Goal: Information Seeking & Learning: Find contact information

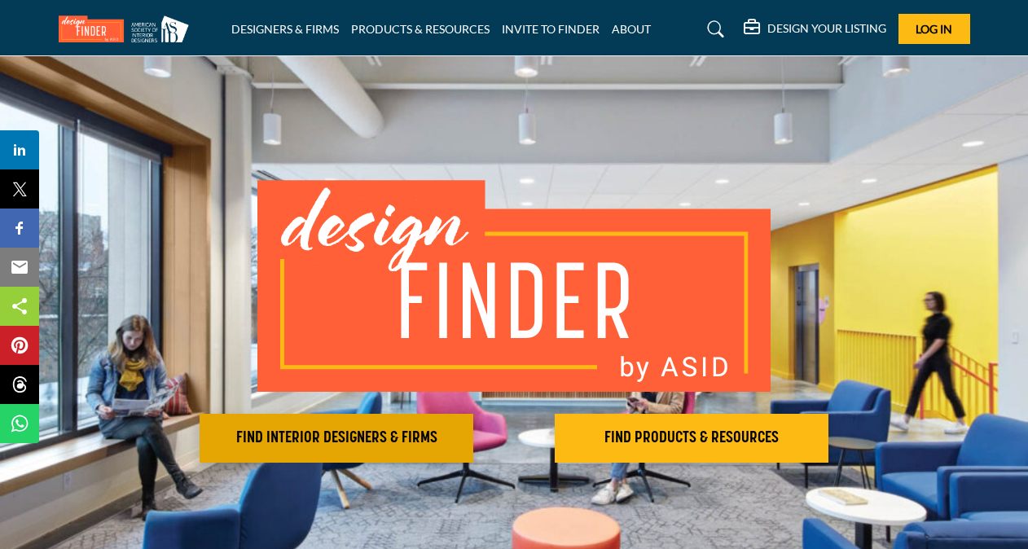
click at [343, 443] on h2 "FIND INTERIOR DESIGNERS & FIRMS" at bounding box center [336, 438] width 264 height 20
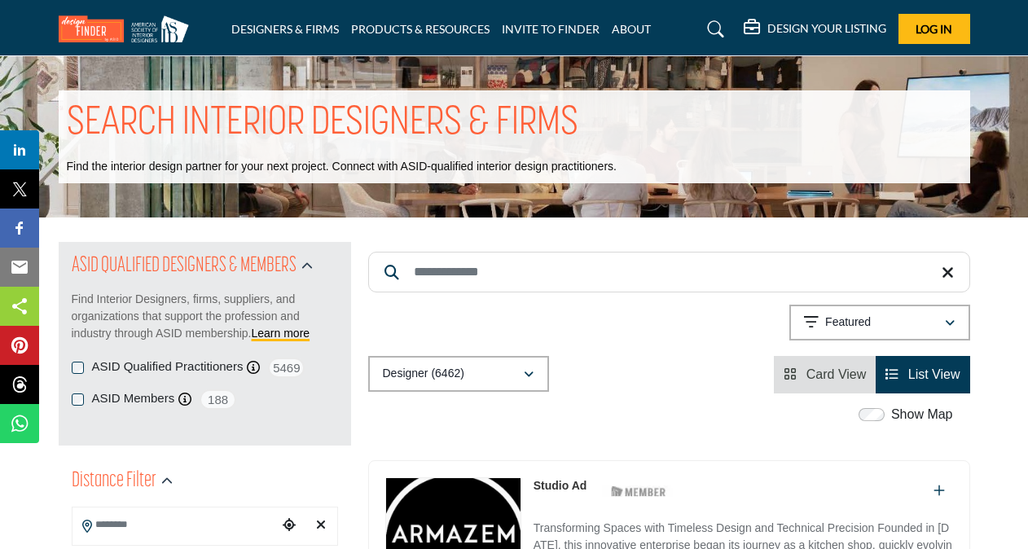
click at [518, 274] on input "Search Keyword" at bounding box center [669, 272] width 602 height 41
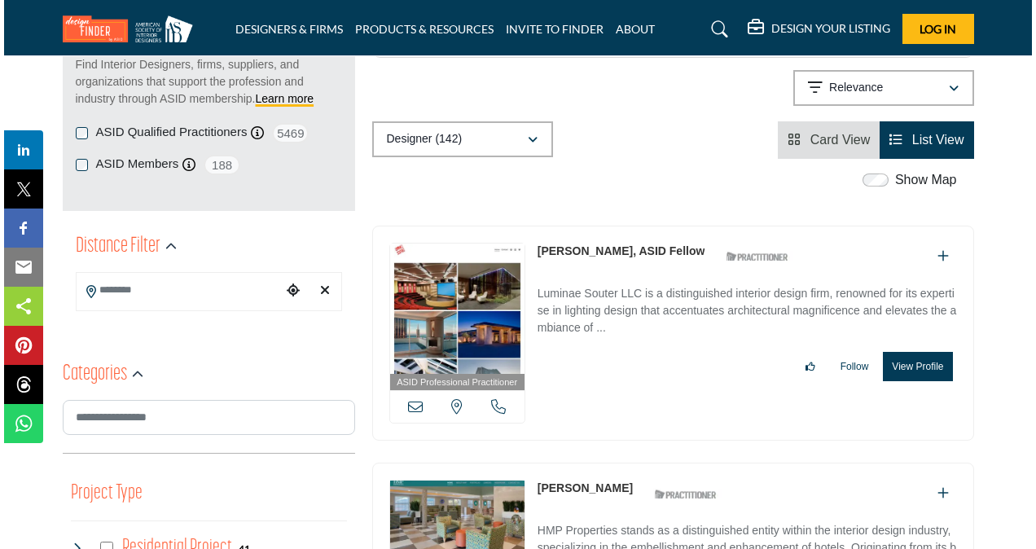
scroll to position [236, 0]
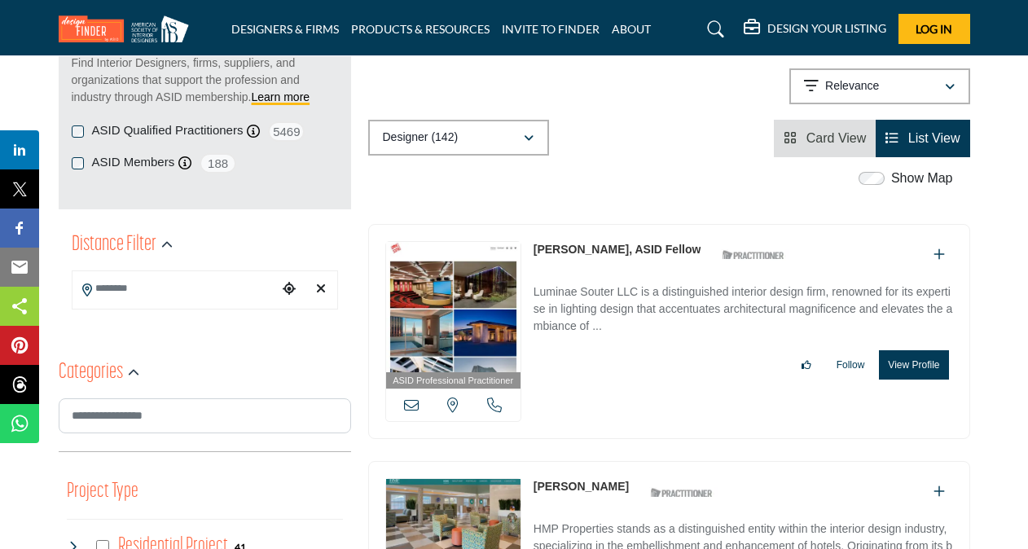
type input "*****"
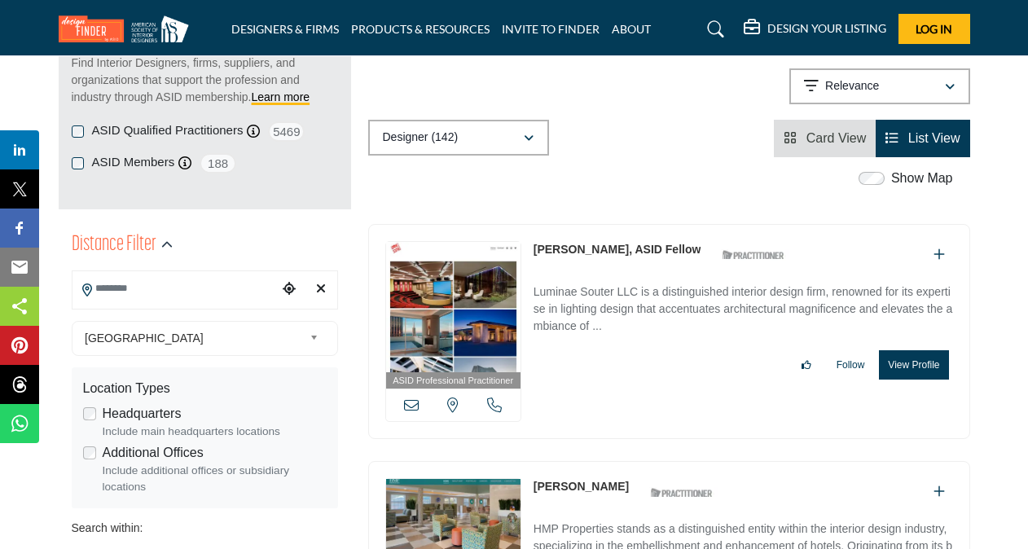
click at [227, 287] on input "Search Location" at bounding box center [174, 289] width 205 height 32
click at [898, 360] on button "View Profile" at bounding box center [913, 364] width 69 height 29
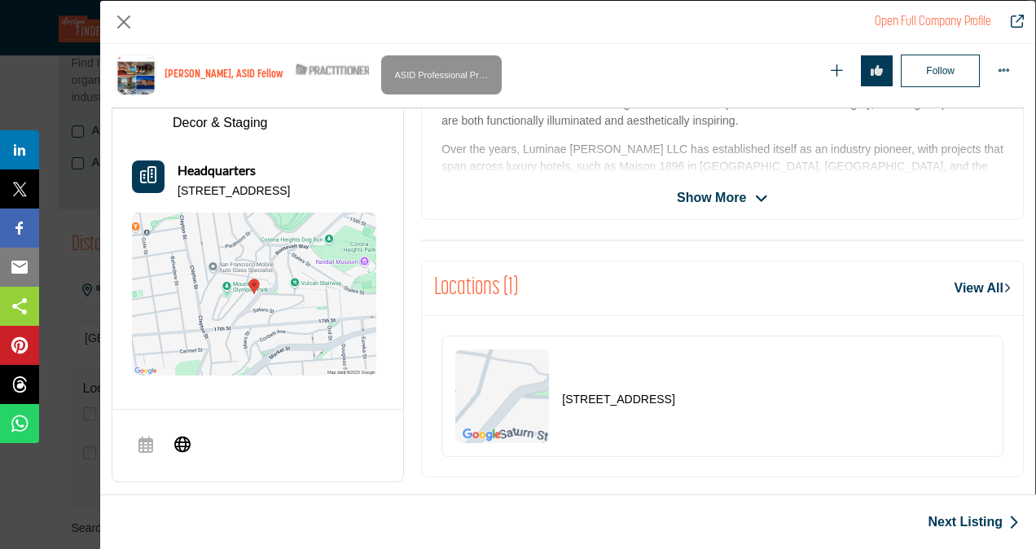
scroll to position [511, 0]
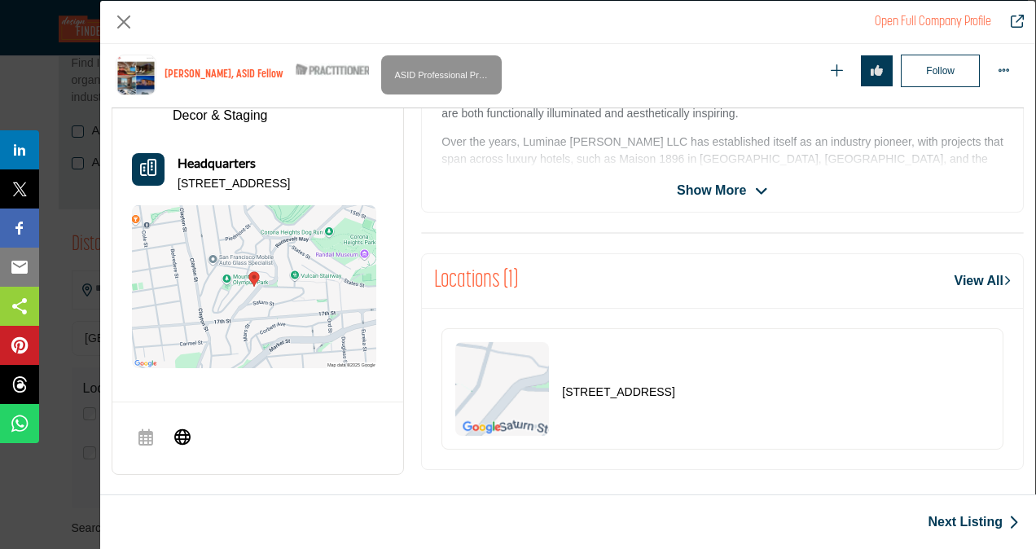
click at [268, 302] on img "Company Data Modal" at bounding box center [254, 286] width 244 height 163
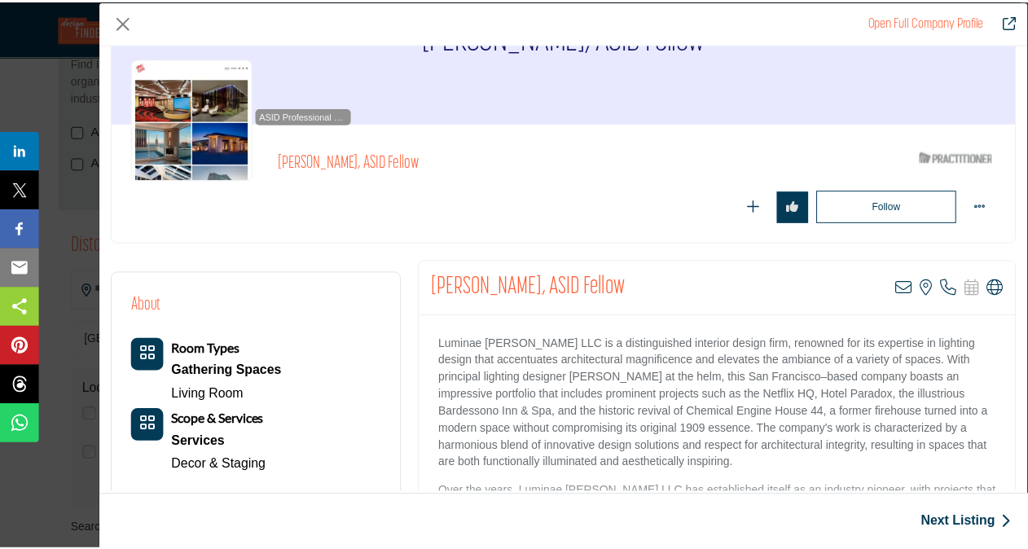
scroll to position [0, 0]
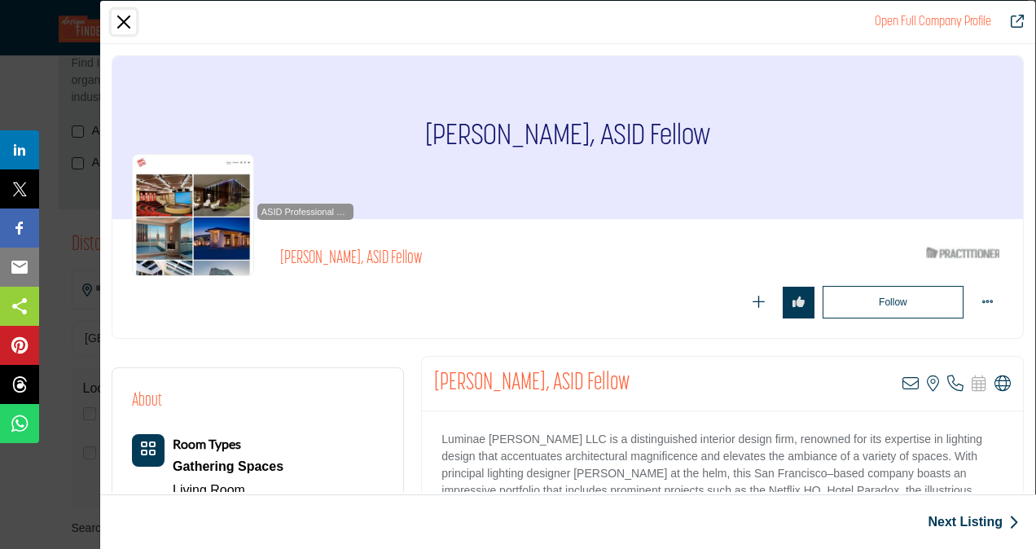
click at [123, 27] on button "Close" at bounding box center [124, 22] width 24 height 24
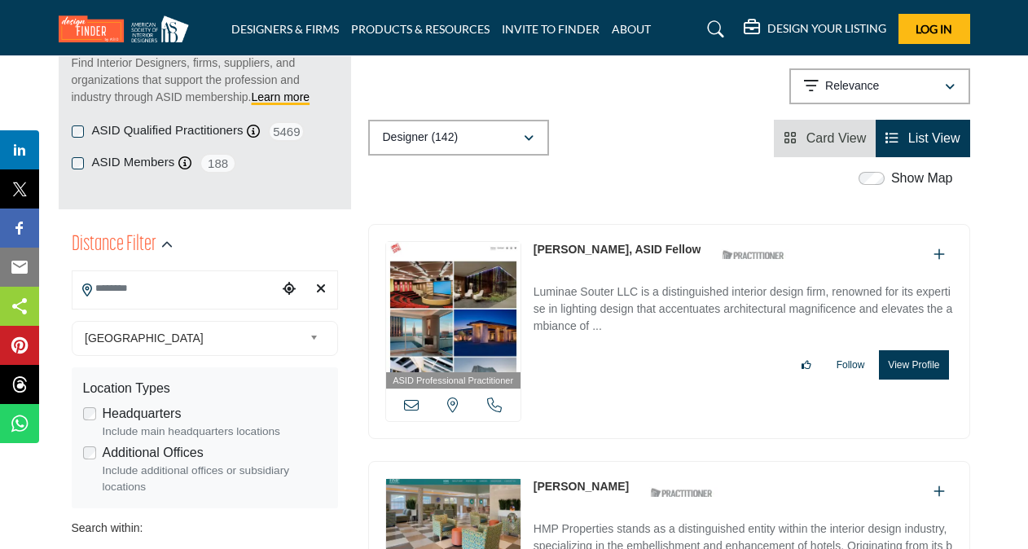
click at [247, 289] on input "Search Location" at bounding box center [174, 289] width 205 height 32
click at [225, 318] on div at bounding box center [204, 318] width 265 height 24
click at [201, 289] on input "Search Location" at bounding box center [174, 289] width 205 height 32
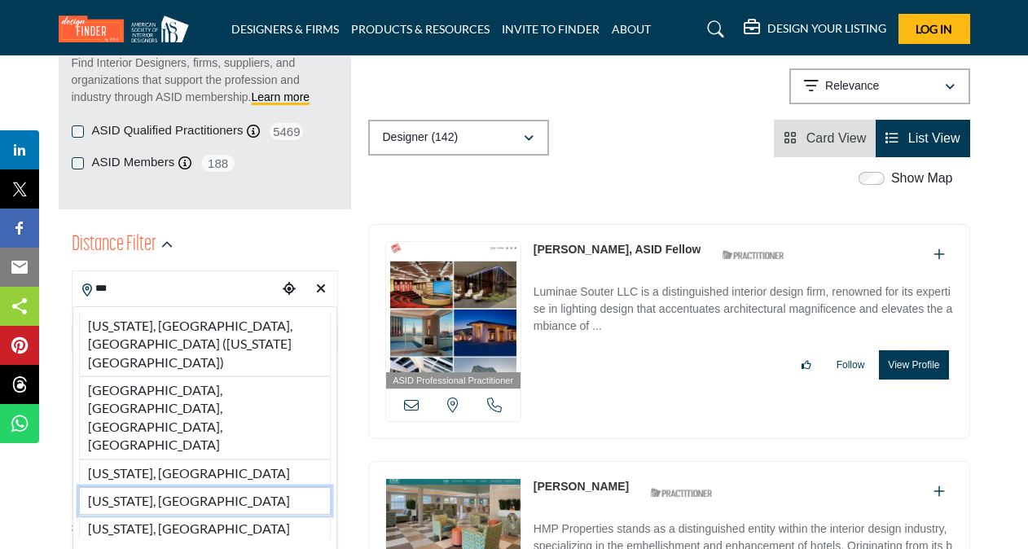
click at [159, 487] on li "New York, USA" at bounding box center [205, 501] width 252 height 28
type input "**********"
type input "***"
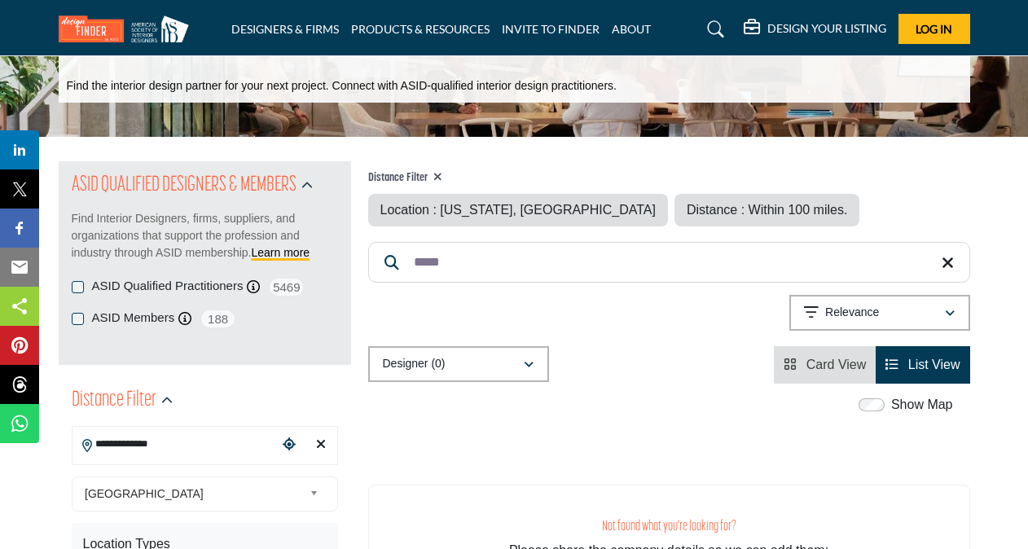
scroll to position [90, 0]
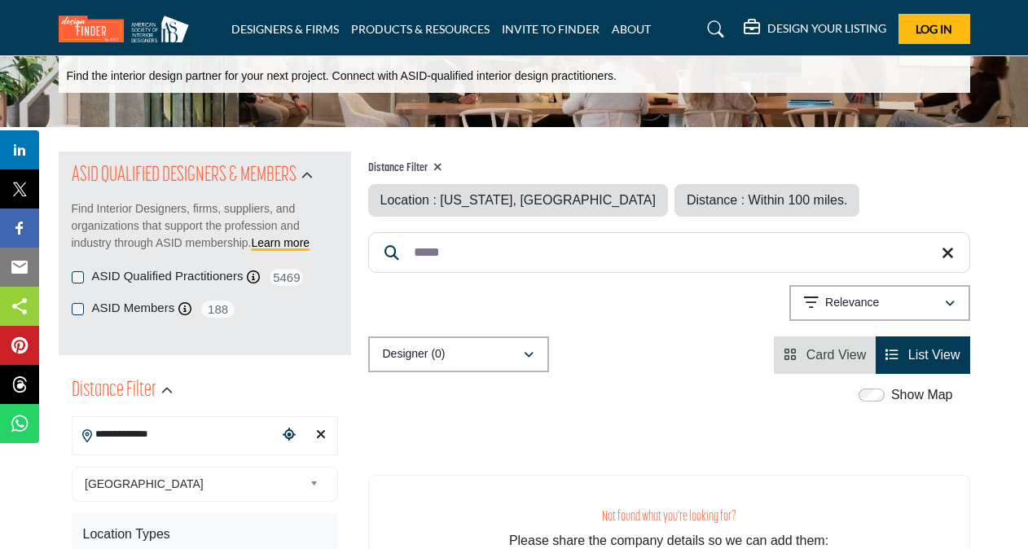
click at [175, 438] on input "**********" at bounding box center [174, 435] width 205 height 32
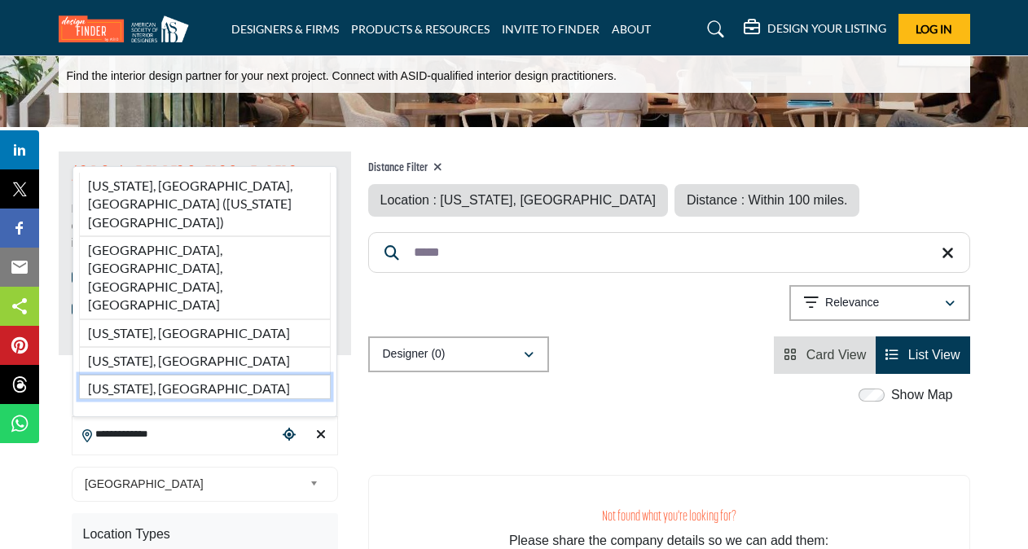
click at [194, 388] on li "New Jersey, USA" at bounding box center [205, 387] width 252 height 24
type input "**********"
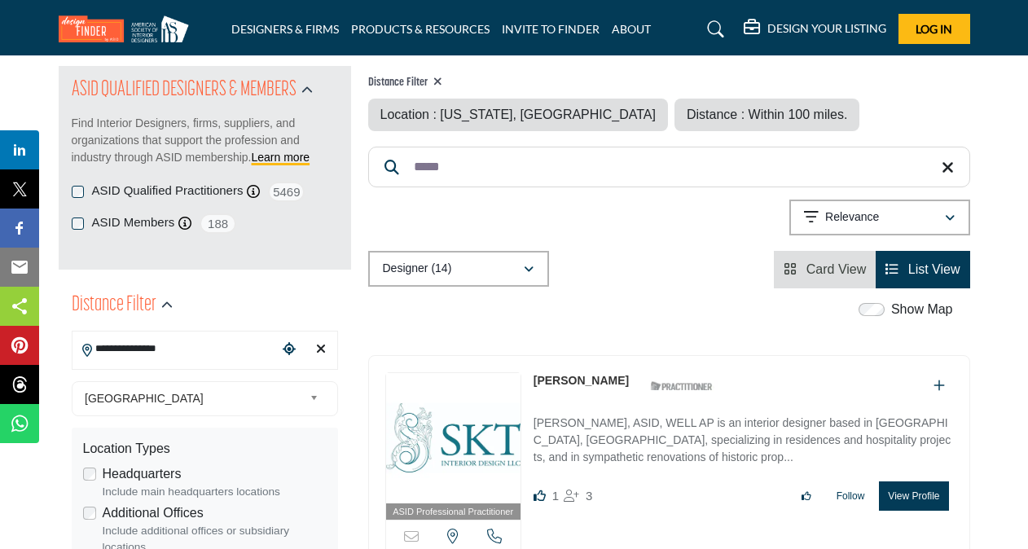
scroll to position [190, 0]
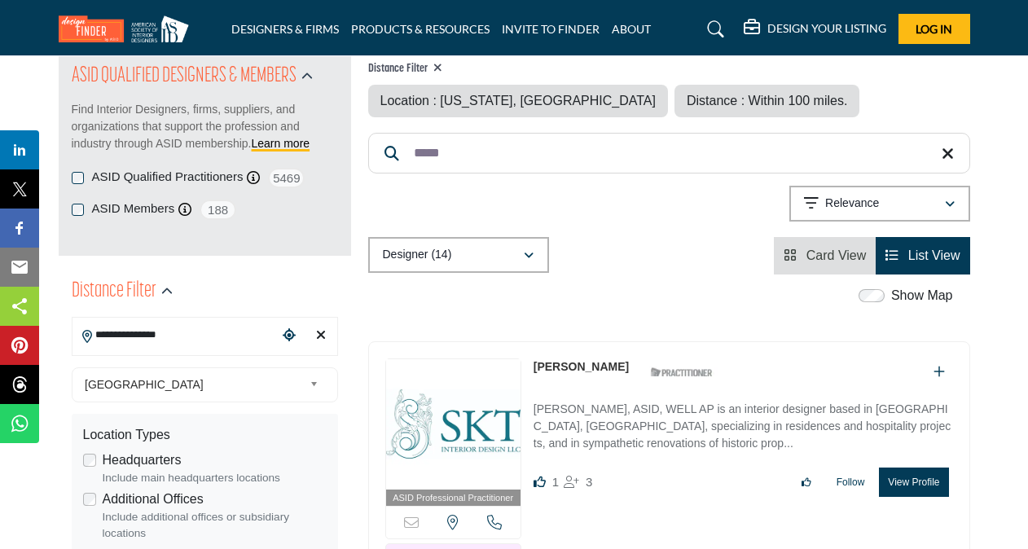
click at [897, 258] on icon "View List" at bounding box center [891, 254] width 13 height 13
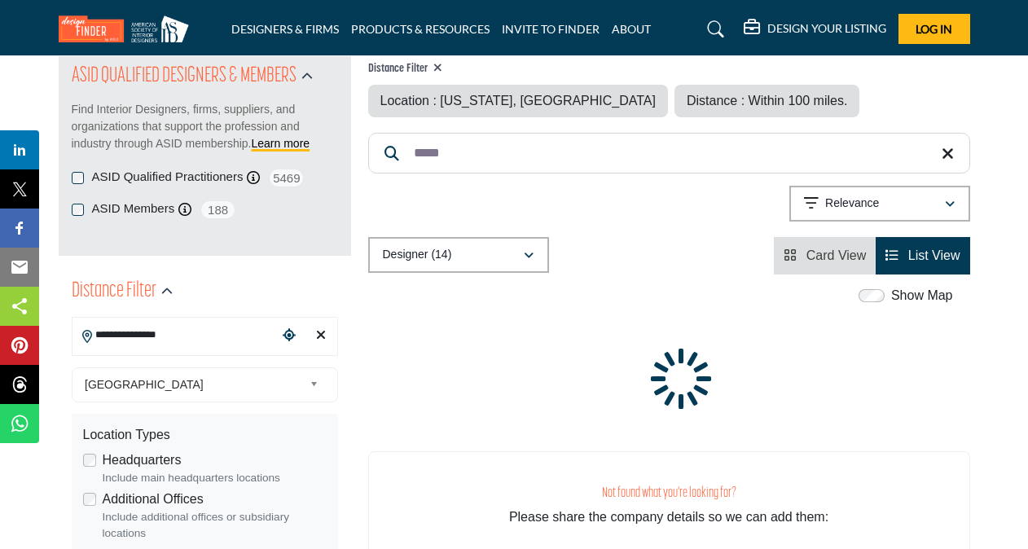
click at [897, 258] on icon "View List" at bounding box center [891, 254] width 13 height 13
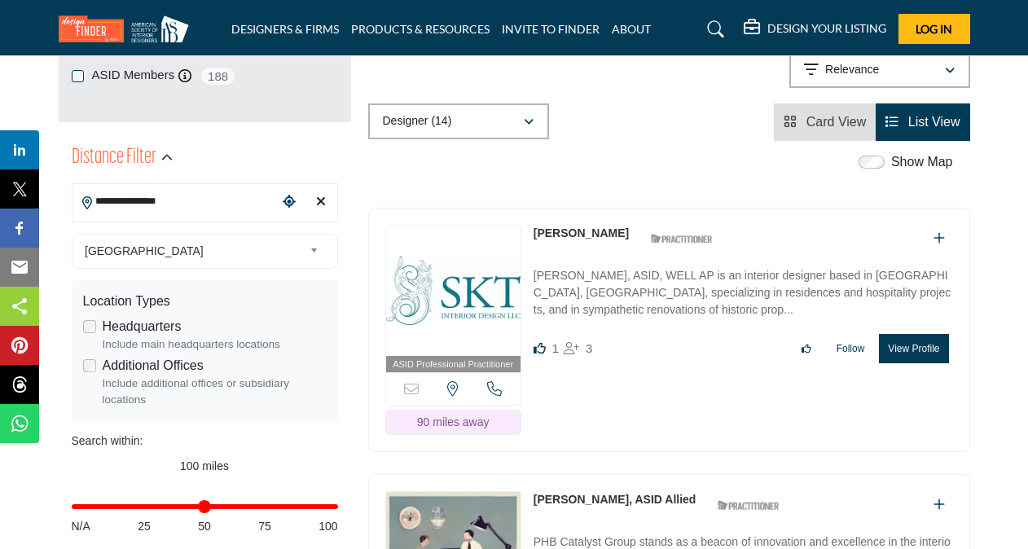
scroll to position [327, 0]
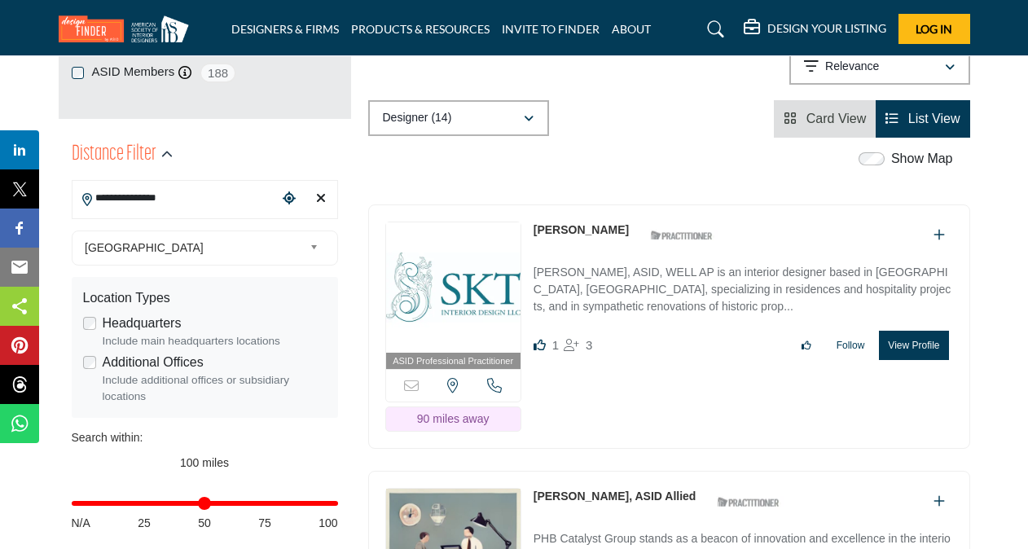
click at [801, 120] on link "Card View" at bounding box center [824, 119] width 82 height 14
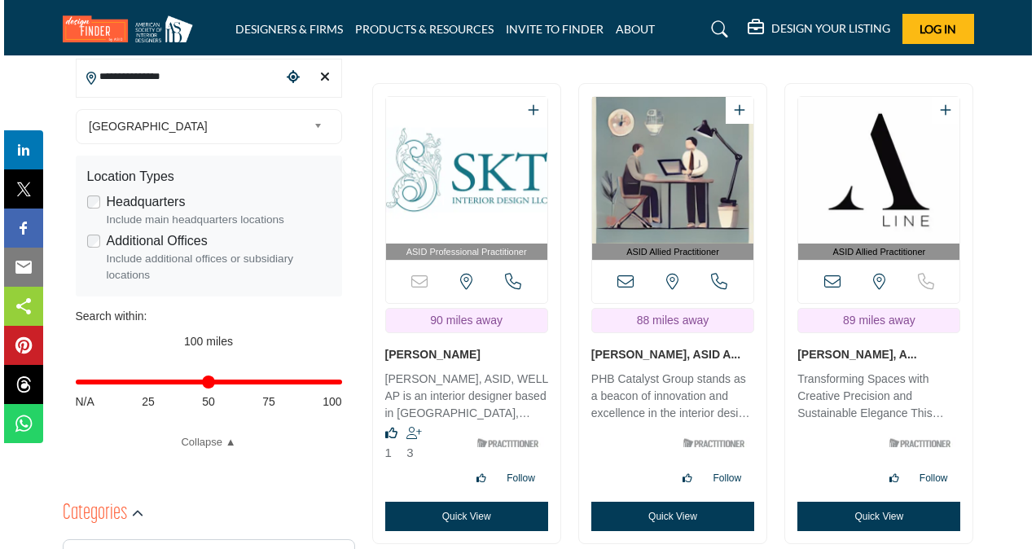
scroll to position [455, 0]
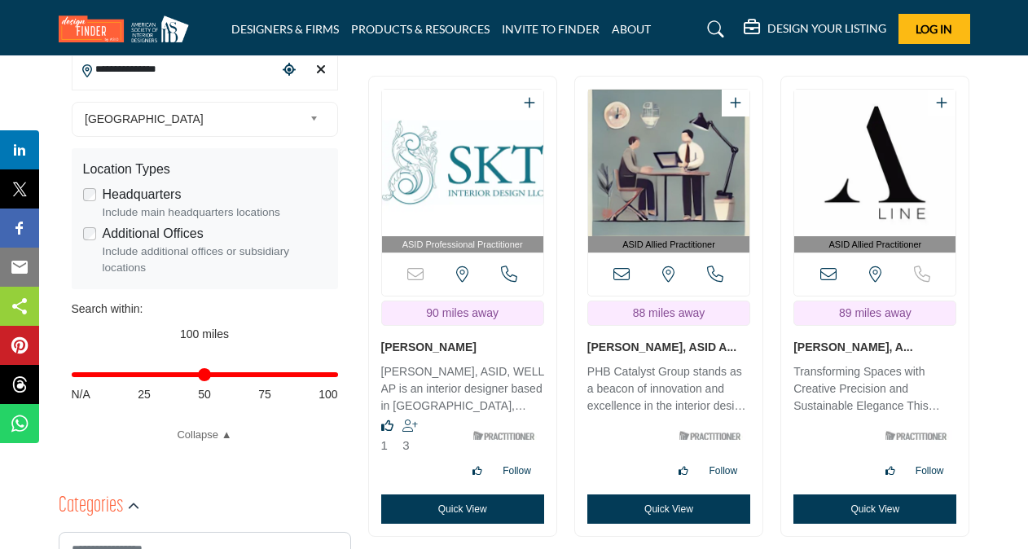
click at [434, 509] on button "Quick View" at bounding box center [462, 508] width 163 height 29
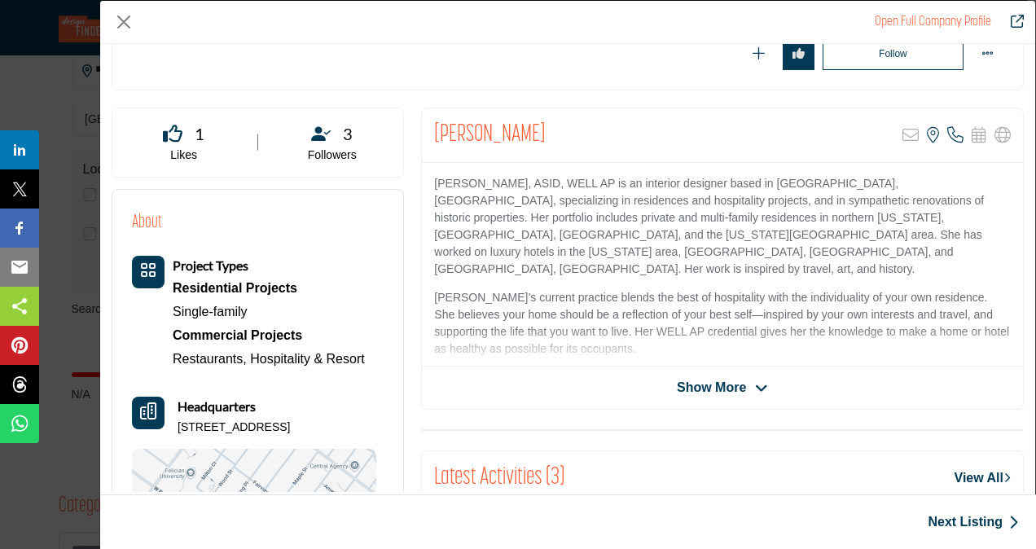
scroll to position [272, 0]
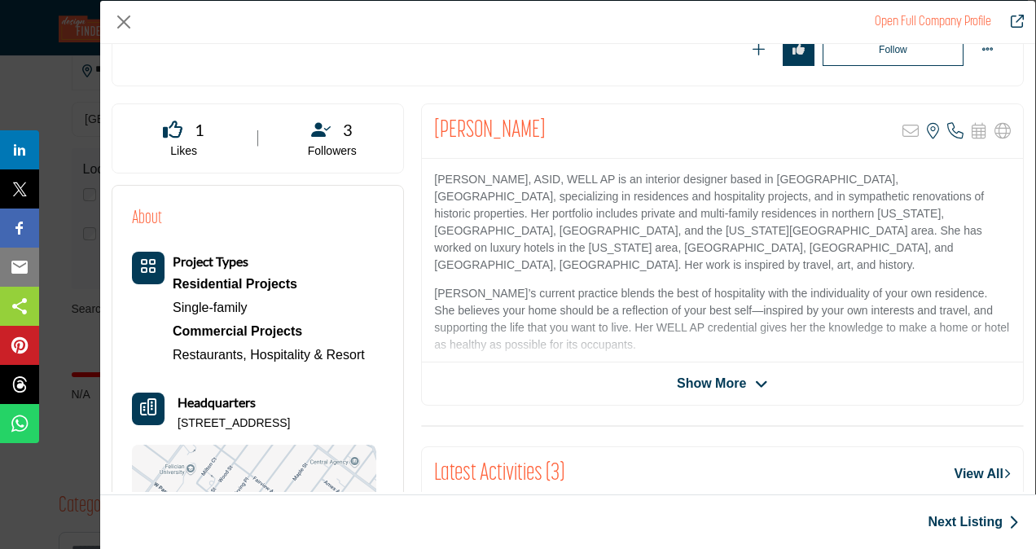
click at [755, 387] on icon "Company Data Modal" at bounding box center [761, 384] width 13 height 15
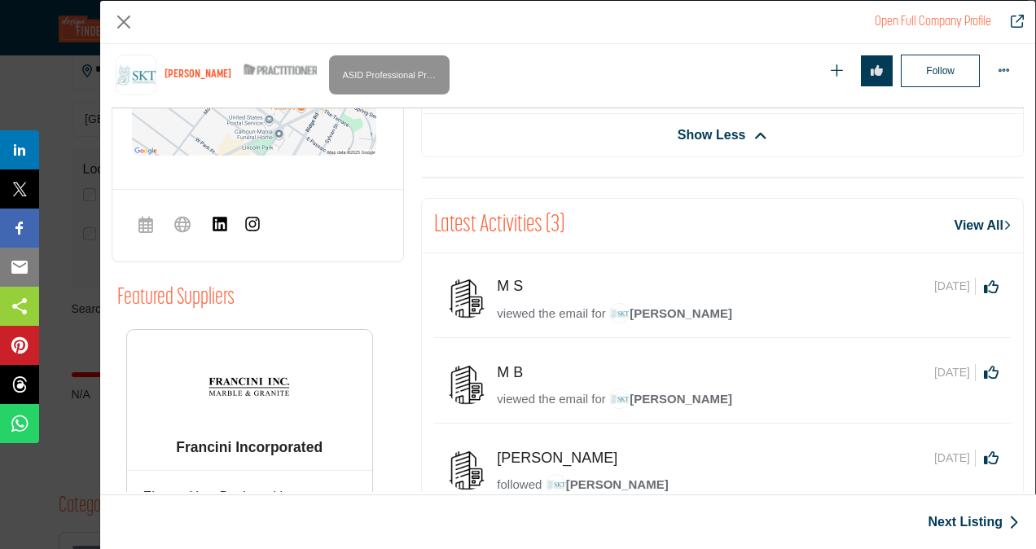
scroll to position [785, 0]
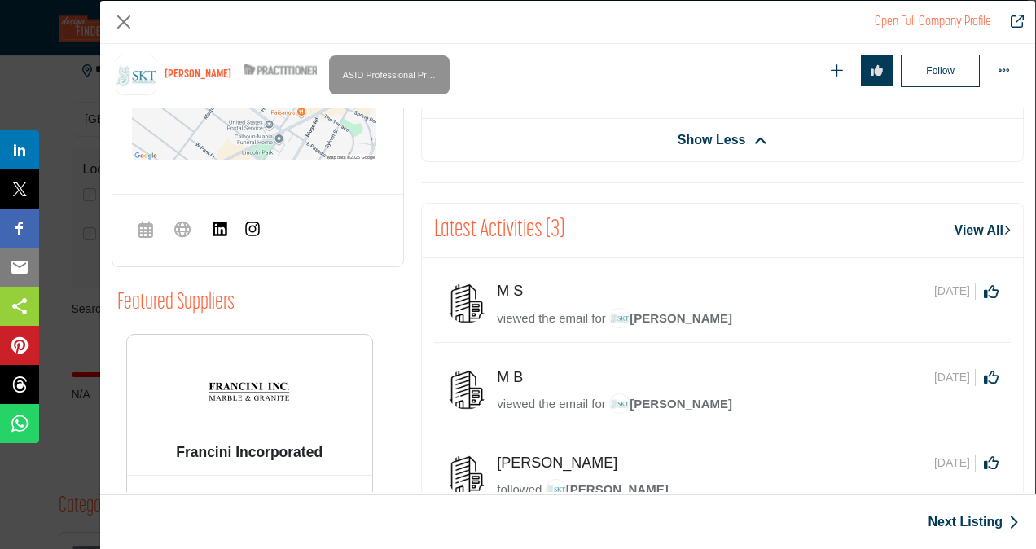
click at [643, 311] on span "[PERSON_NAME]" at bounding box center [670, 318] width 123 height 14
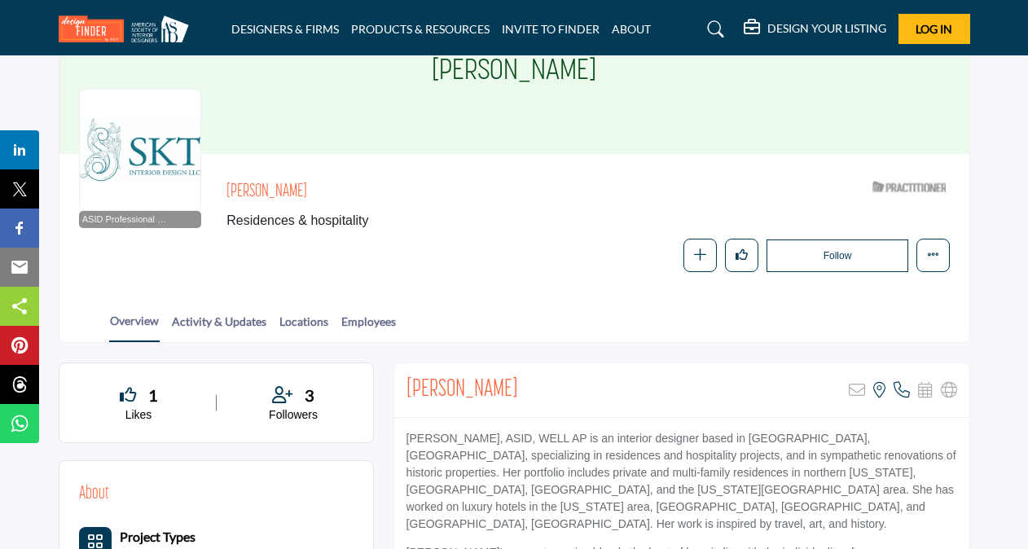
scroll to position [112, 0]
click at [233, 322] on link "Activity & Updates" at bounding box center [219, 326] width 96 height 29
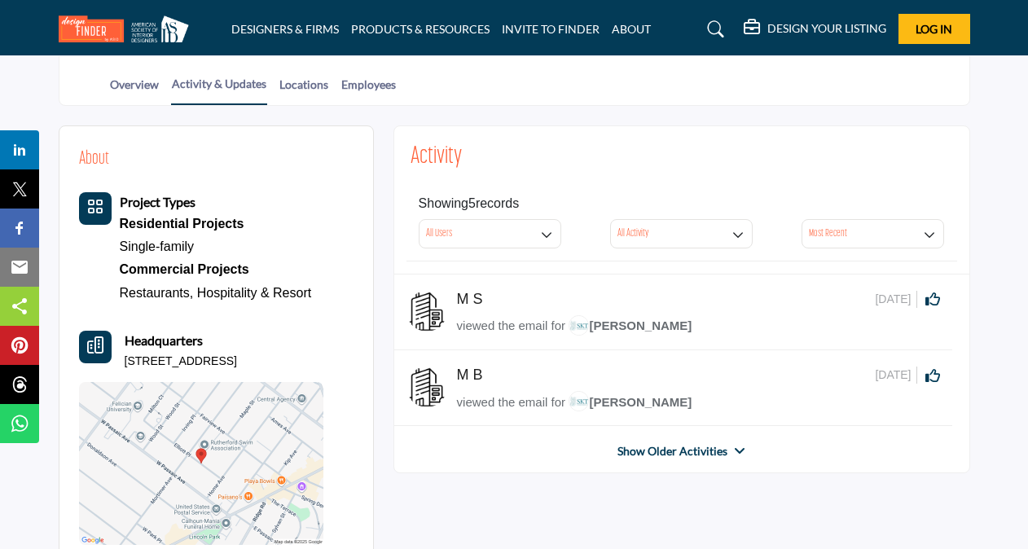
scroll to position [346, 0]
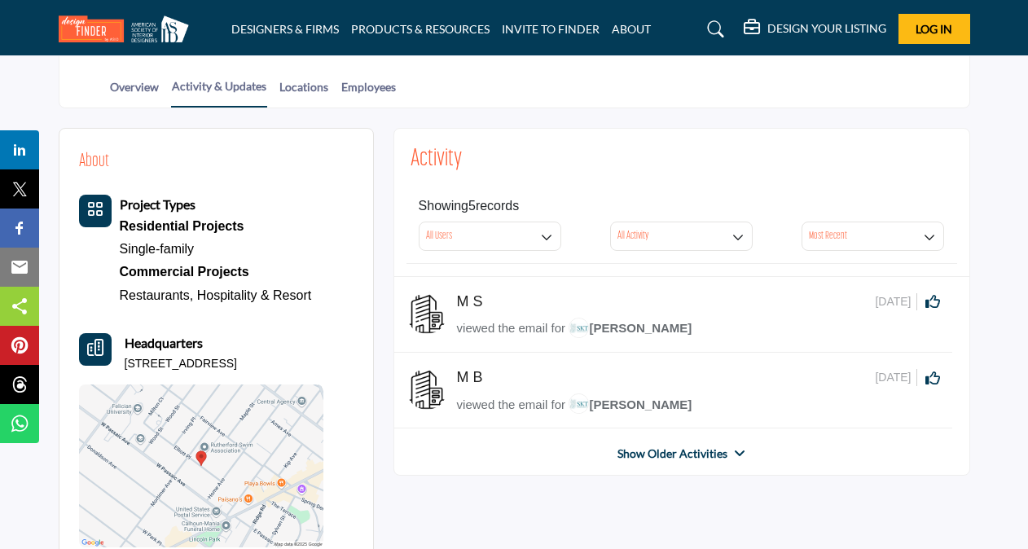
click at [735, 455] on icon at bounding box center [739, 453] width 11 height 13
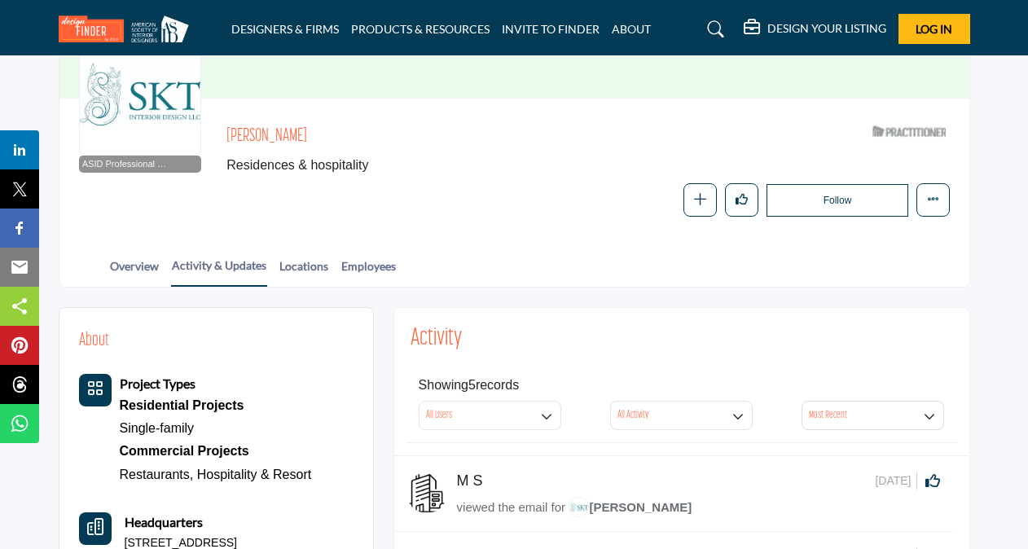
scroll to position [150, 0]
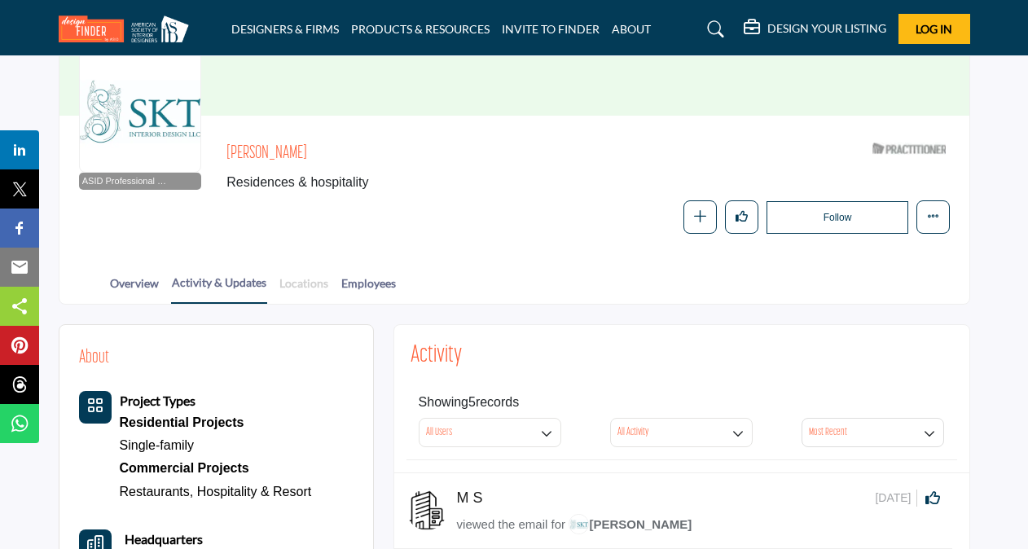
click at [299, 285] on link "Locations" at bounding box center [304, 288] width 50 height 29
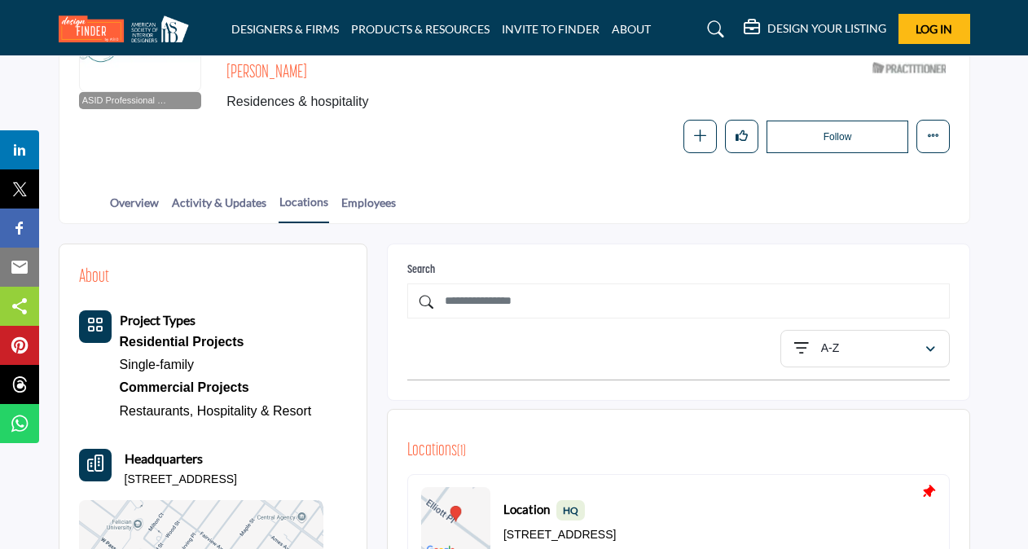
scroll to position [230, 0]
click at [353, 203] on link "Employees" at bounding box center [368, 209] width 56 height 29
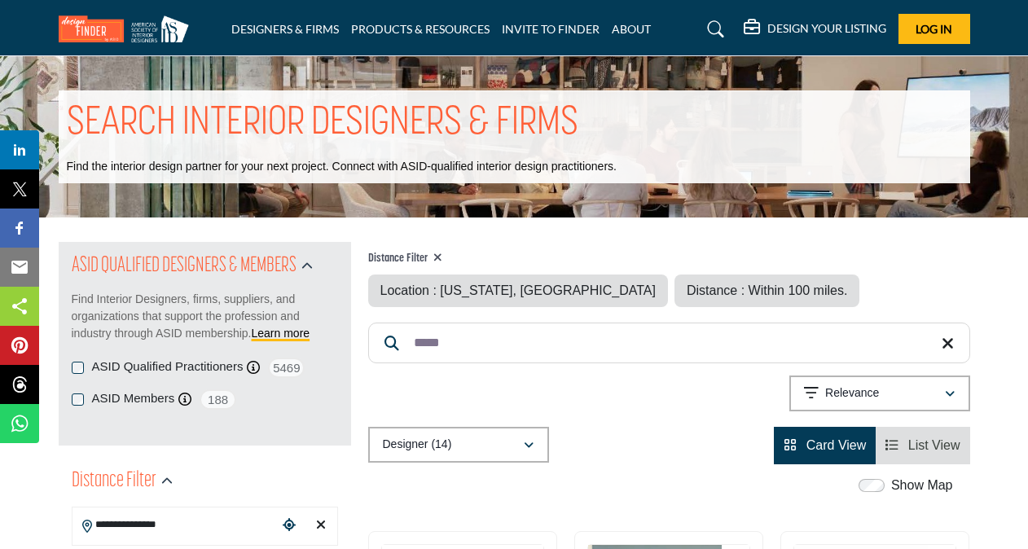
click at [466, 346] on input "*****" at bounding box center [669, 342] width 602 height 41
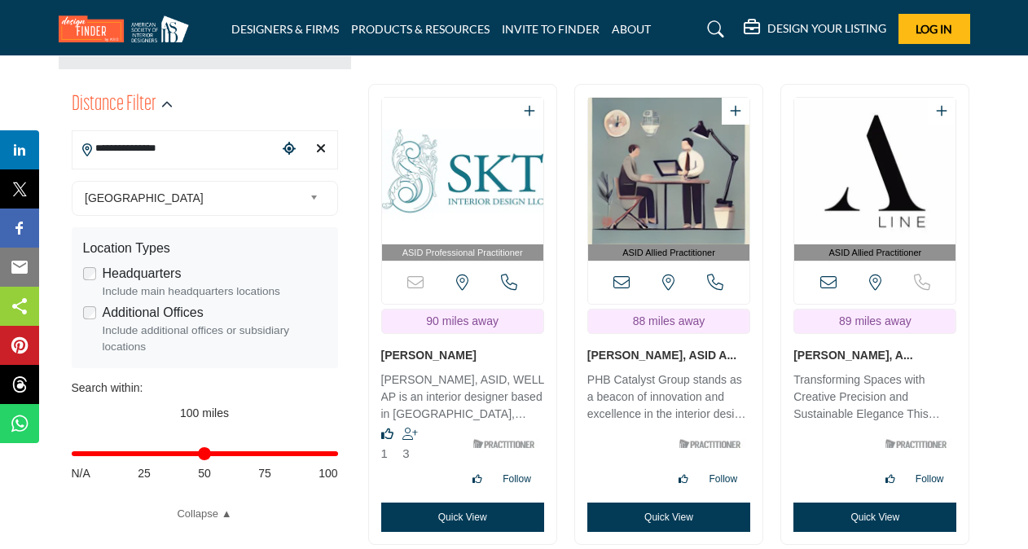
scroll to position [391, 0]
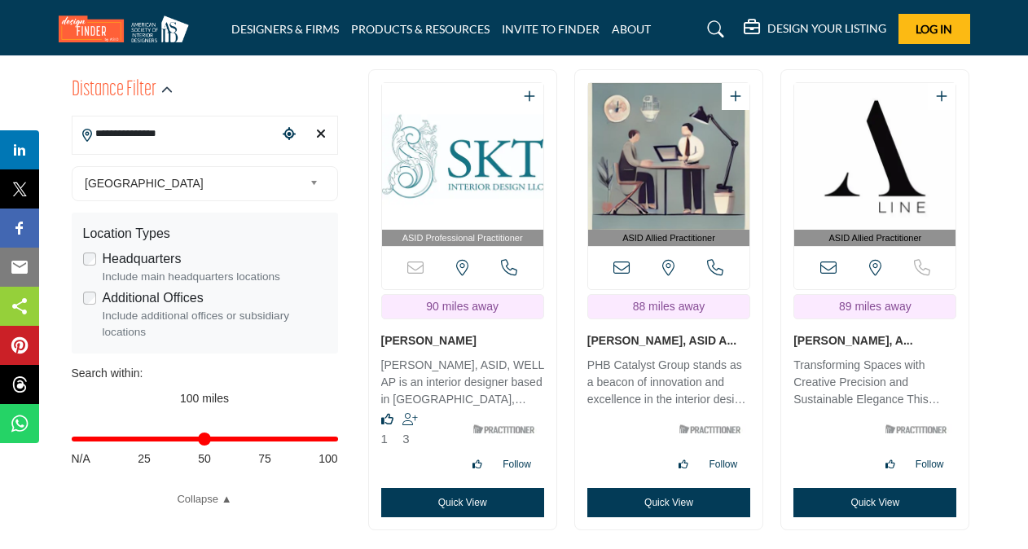
type input "*****"
click at [642, 359] on p "PHB Catalyst Group stands as a beacon of innovation and excellence in the inter…" at bounding box center [668, 384] width 163 height 55
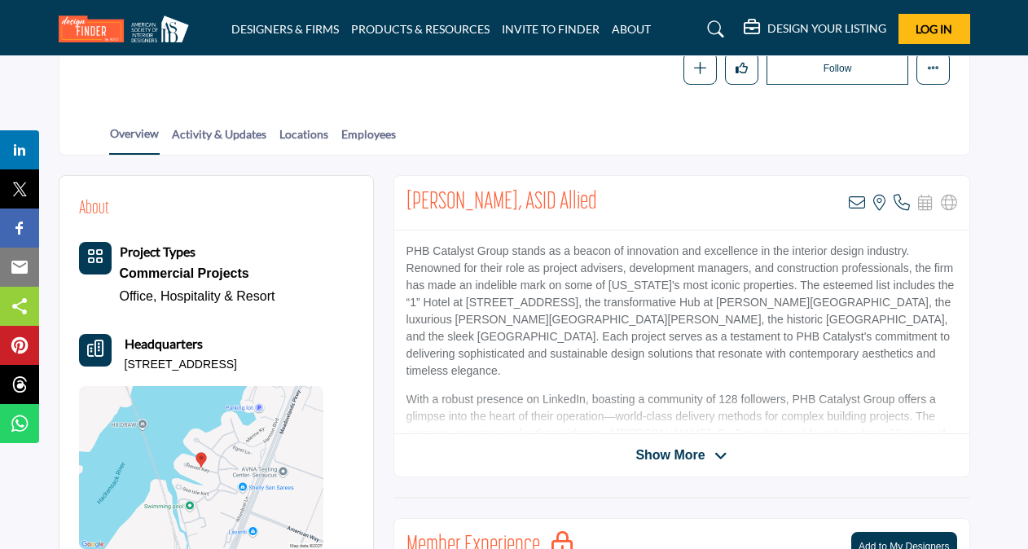
scroll to position [283, 0]
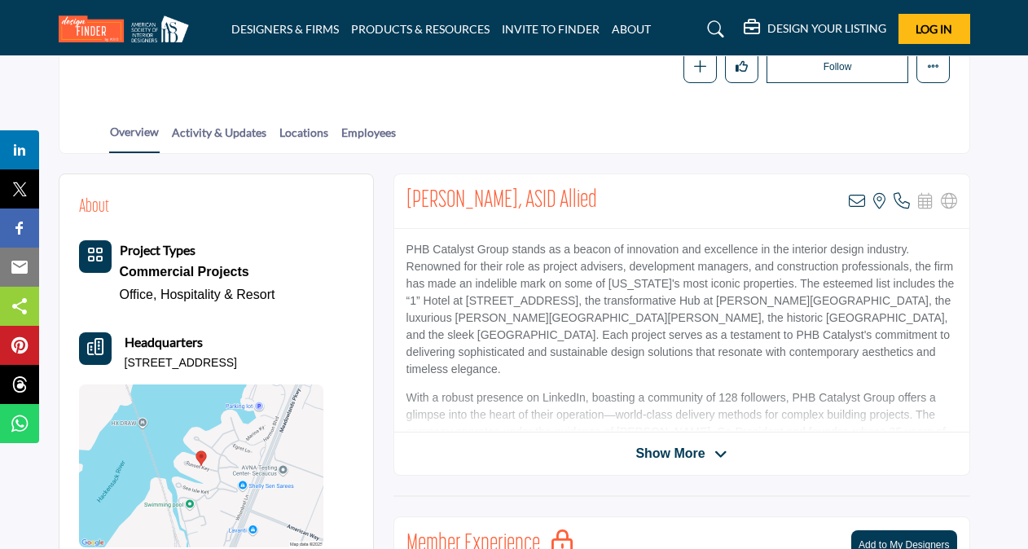
click at [721, 449] on icon at bounding box center [720, 454] width 13 height 15
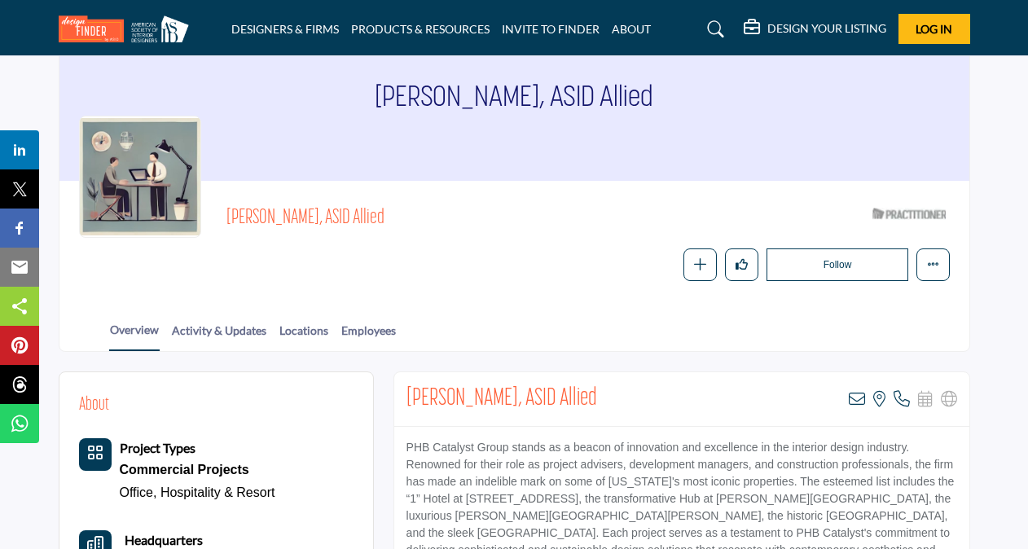
scroll to position [85, 0]
